Goal: Task Accomplishment & Management: Manage account settings

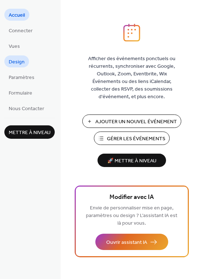
click at [23, 63] on span "Design" at bounding box center [17, 62] width 16 height 8
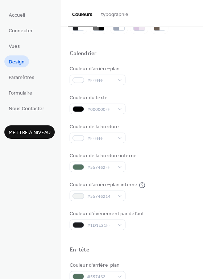
scroll to position [37, 0]
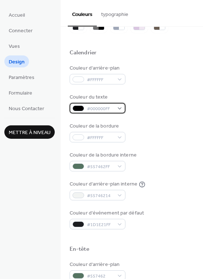
click at [112, 106] on span "#000000FF" at bounding box center [100, 109] width 27 height 8
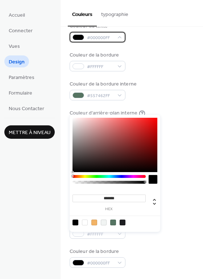
scroll to position [108, 0]
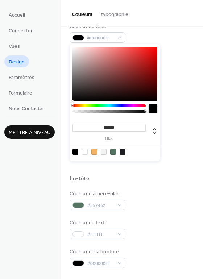
click at [76, 152] on div at bounding box center [75, 152] width 6 height 6
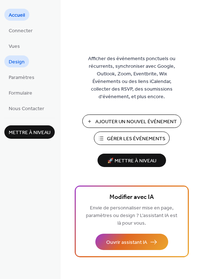
click at [23, 63] on span "Design" at bounding box center [17, 62] width 16 height 8
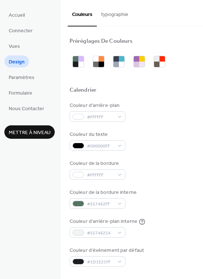
click at [117, 16] on button "typographie" at bounding box center [115, 13] width 36 height 26
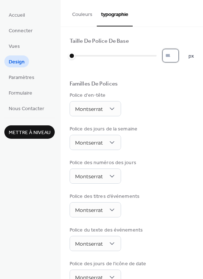
click at [175, 55] on input "*" at bounding box center [170, 55] width 16 height 13
type input "**"
click at [174, 53] on input "**" at bounding box center [170, 55] width 16 height 13
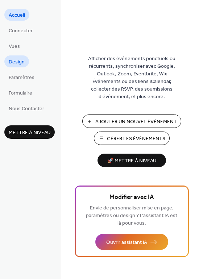
click at [16, 58] on span "Design" at bounding box center [17, 62] width 16 height 8
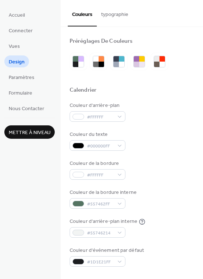
click at [113, 20] on button "typographie" at bounding box center [115, 13] width 36 height 26
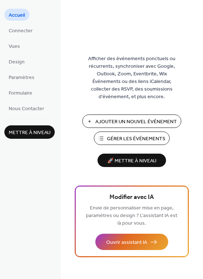
click at [145, 141] on span "Gérer les Événements" at bounding box center [136, 139] width 58 height 8
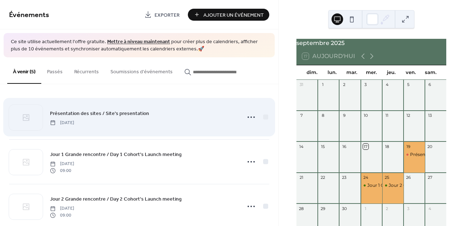
click at [166, 122] on div "Présentation des sites / Site's presentation [DATE]" at bounding box center [143, 117] width 187 height 16
click at [248, 117] on icon at bounding box center [252, 117] width 12 height 12
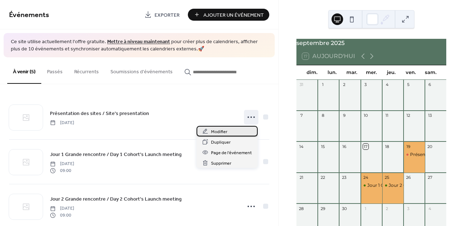
click at [229, 130] on div "Modifier" at bounding box center [227, 131] width 61 height 11
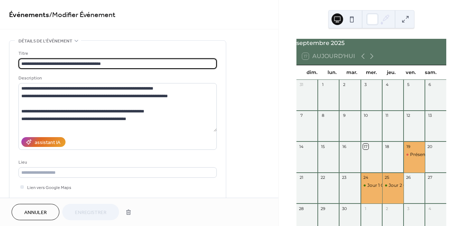
click at [32, 212] on span "Annuler" at bounding box center [35, 213] width 22 height 8
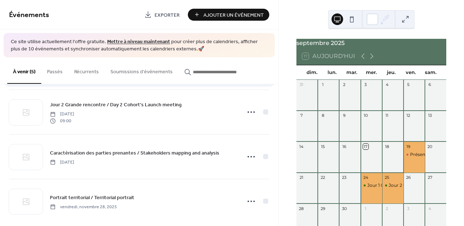
scroll to position [92, 0]
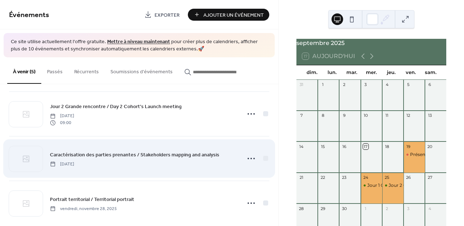
click at [87, 152] on span "Caractérisation des parties prenantes / Stakeholders mapping and analysis" at bounding box center [135, 155] width 170 height 8
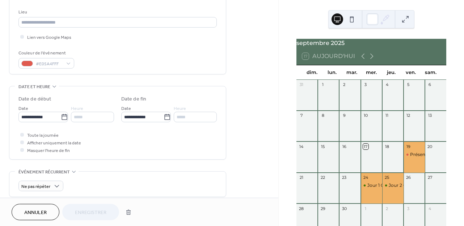
scroll to position [151, 0]
click at [68, 143] on span "Afficher uniquement la date" at bounding box center [54, 142] width 54 height 8
click at [21, 141] on div at bounding box center [22, 141] width 4 height 4
click at [23, 142] on div at bounding box center [22, 141] width 4 height 4
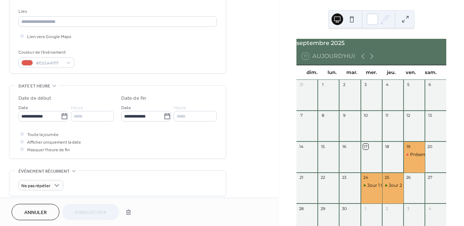
click at [23, 142] on div at bounding box center [22, 141] width 4 height 4
click at [43, 116] on input "**********" at bounding box center [39, 116] width 42 height 11
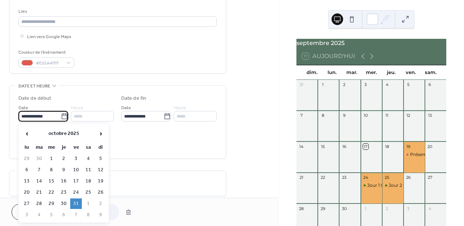
click at [143, 137] on div "Toute la journée Afficher uniquement la date Masquer l'heure de fin" at bounding box center [117, 141] width 199 height 23
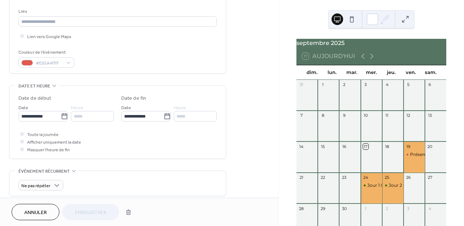
click at [21, 140] on div at bounding box center [22, 141] width 4 height 4
click at [35, 211] on span "Annuler" at bounding box center [35, 213] width 22 height 8
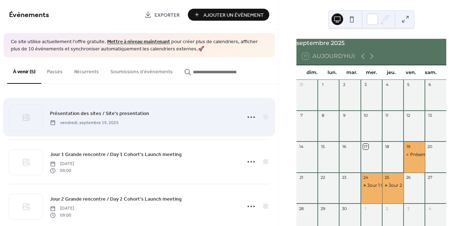
click at [105, 114] on span "Présentation des sites / Site's presentation" at bounding box center [99, 113] width 99 height 8
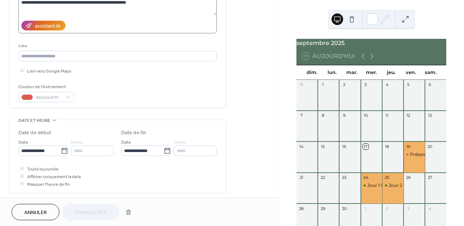
scroll to position [116, 0]
click at [61, 151] on icon at bounding box center [64, 151] width 7 height 7
click at [61, 151] on input "**********" at bounding box center [39, 151] width 42 height 11
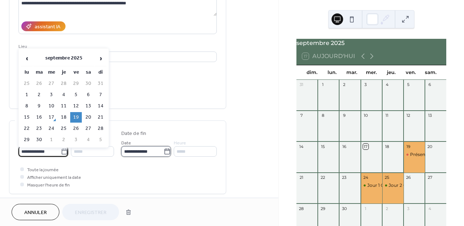
click at [157, 153] on input "**********" at bounding box center [142, 151] width 42 height 11
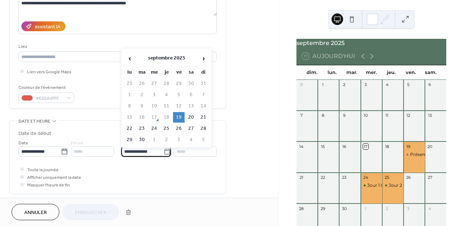
click at [248, 152] on div "**********" at bounding box center [139, 146] width 279 height 443
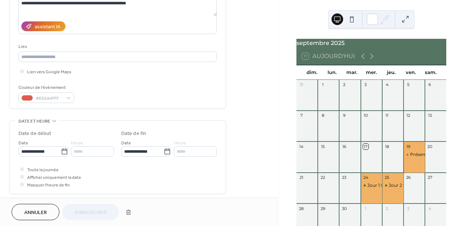
click at [38, 210] on span "Annuler" at bounding box center [35, 213] width 22 height 8
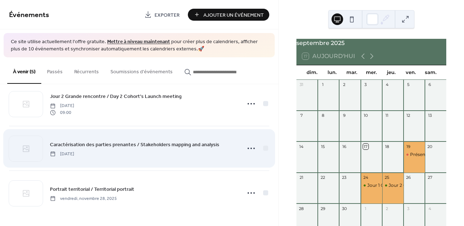
scroll to position [102, 0]
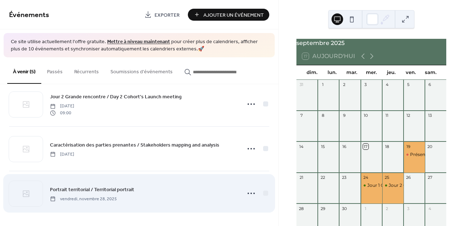
click at [93, 195] on span "vendredi, novembre 28, 2025" at bounding box center [83, 198] width 67 height 7
click at [82, 187] on span "Portrait territorial / Territorial portrait" at bounding box center [92, 189] width 84 height 8
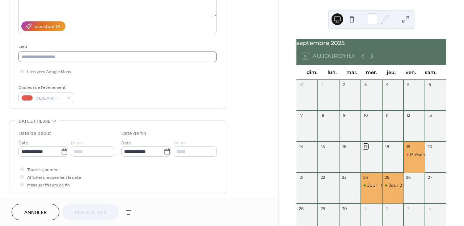
scroll to position [115, 0]
click at [21, 176] on div at bounding box center [22, 177] width 4 height 4
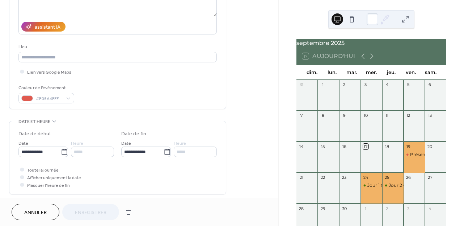
click at [21, 176] on div at bounding box center [22, 177] width 4 height 4
click at [62, 151] on icon at bounding box center [64, 151] width 7 height 7
click at [61, 151] on input "**********" at bounding box center [39, 151] width 42 height 11
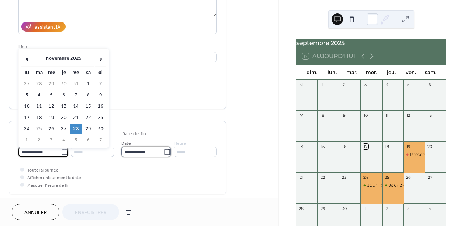
click at [138, 151] on input "**********" at bounding box center [142, 151] width 42 height 11
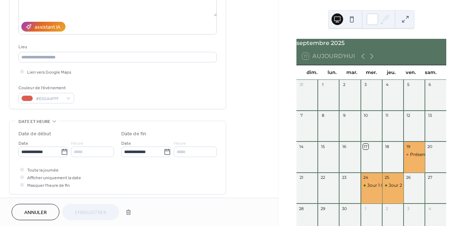
click at [22, 176] on div at bounding box center [22, 177] width 4 height 4
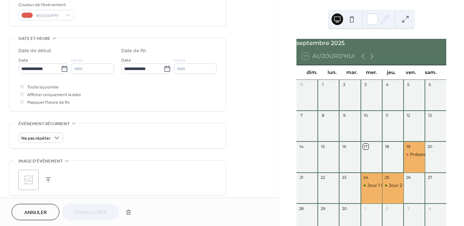
scroll to position [199, 0]
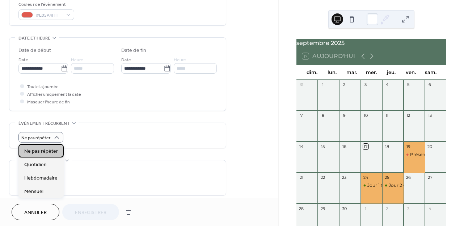
click at [42, 150] on span "Ne pas répéter" at bounding box center [41, 151] width 34 height 8
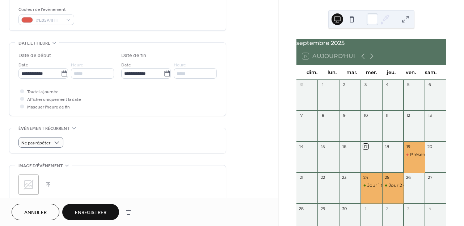
scroll to position [147, 0]
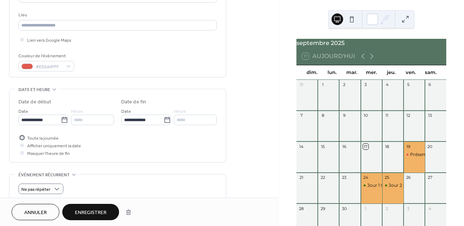
click at [22, 137] on icon at bounding box center [22, 137] width 2 height 2
click at [22, 146] on div at bounding box center [22, 145] width 4 height 4
click at [93, 211] on span "Enregistrer" at bounding box center [91, 213] width 32 height 8
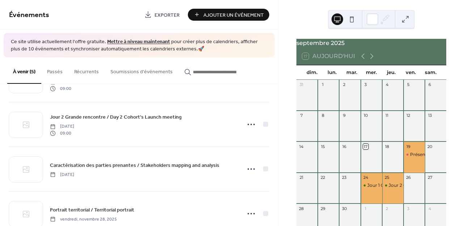
scroll to position [84, 0]
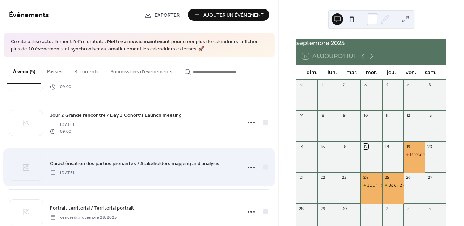
click at [72, 164] on span "Caractérisation des parties prenantes / Stakeholders mapping and analysis" at bounding box center [135, 163] width 170 height 8
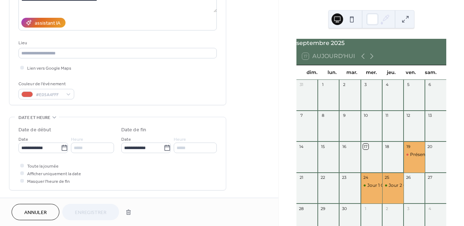
scroll to position [125, 0]
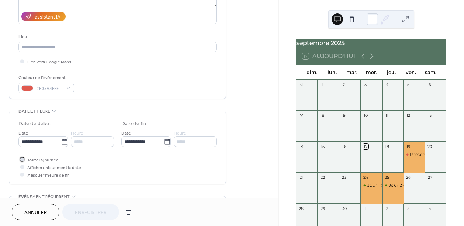
click at [21, 159] on icon at bounding box center [22, 159] width 2 height 2
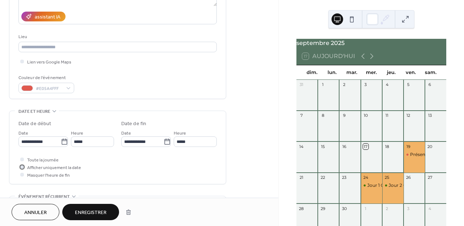
click at [21, 166] on div at bounding box center [22, 167] width 4 height 4
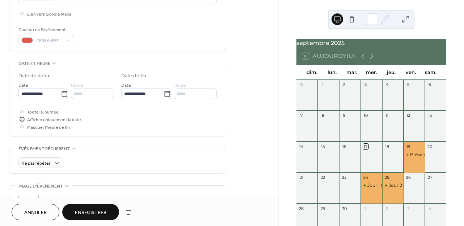
scroll to position [175, 0]
click at [89, 216] on span "Enregistrer" at bounding box center [91, 213] width 32 height 8
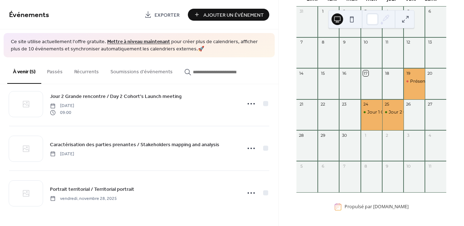
scroll to position [73, 0]
